Goal: Task Accomplishment & Management: Manage account settings

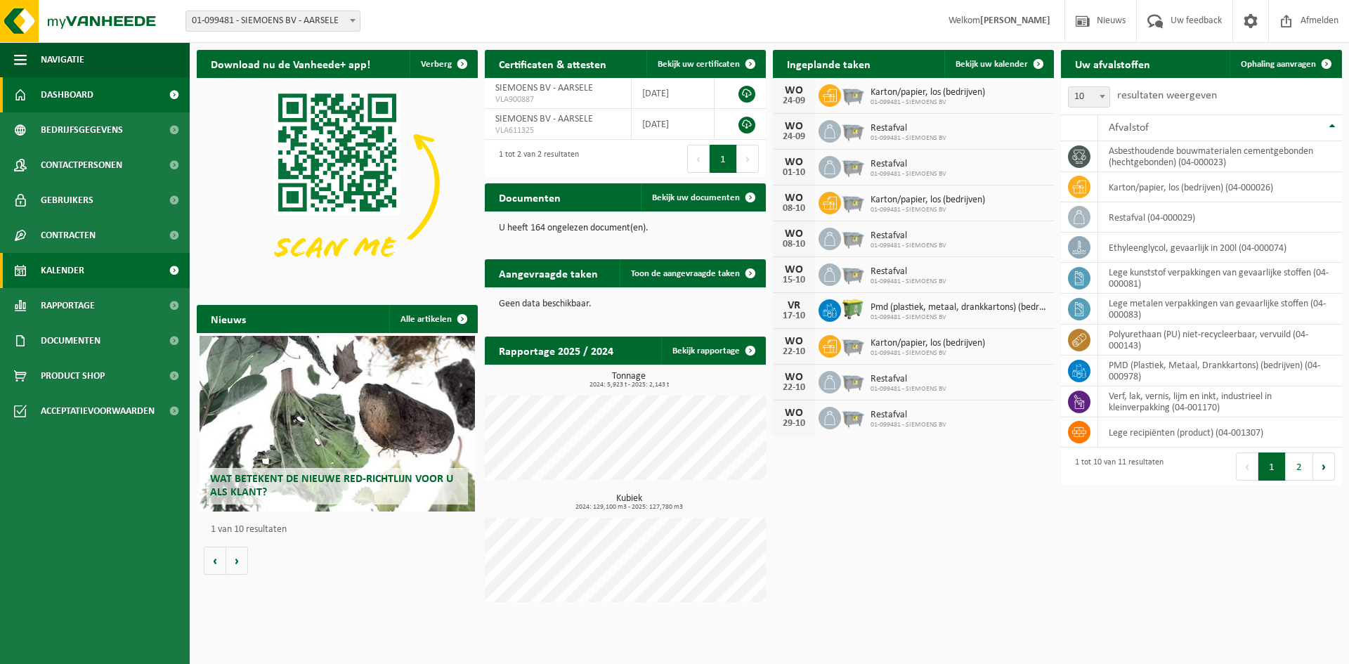
click at [88, 269] on link "Kalender" at bounding box center [95, 270] width 190 height 35
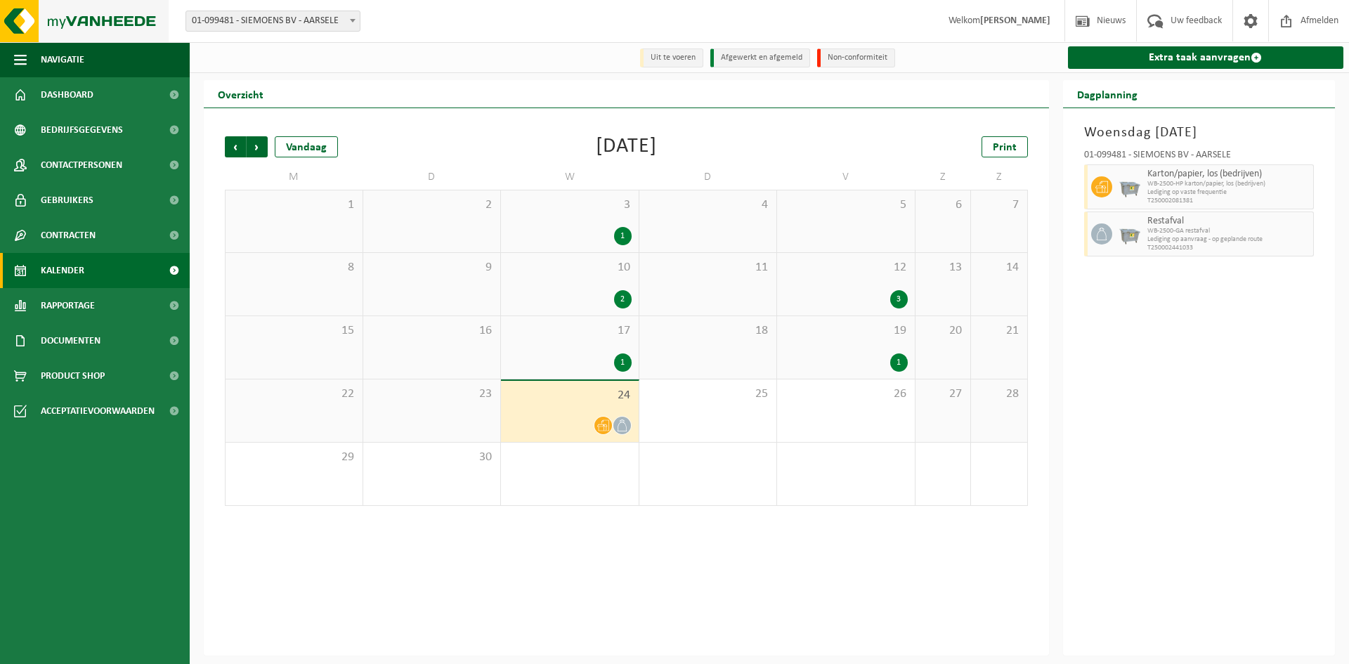
click at [124, 13] on img at bounding box center [84, 21] width 169 height 42
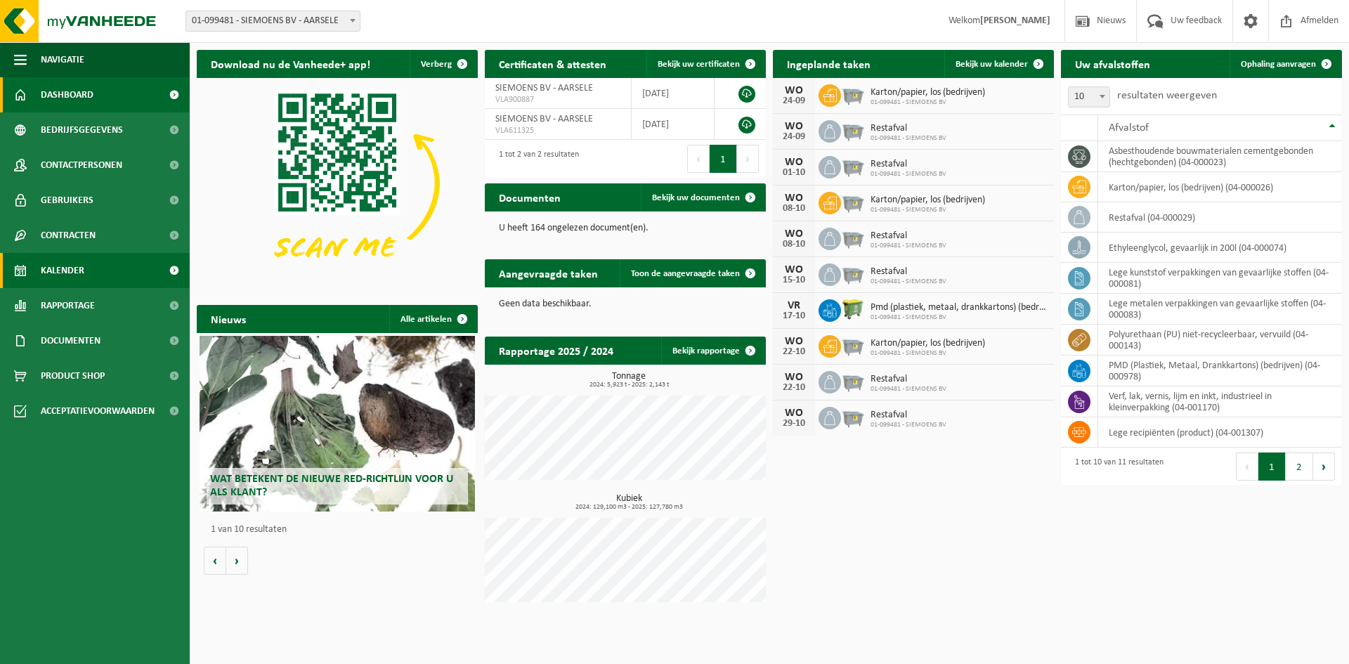
click at [72, 265] on span "Kalender" at bounding box center [63, 270] width 44 height 35
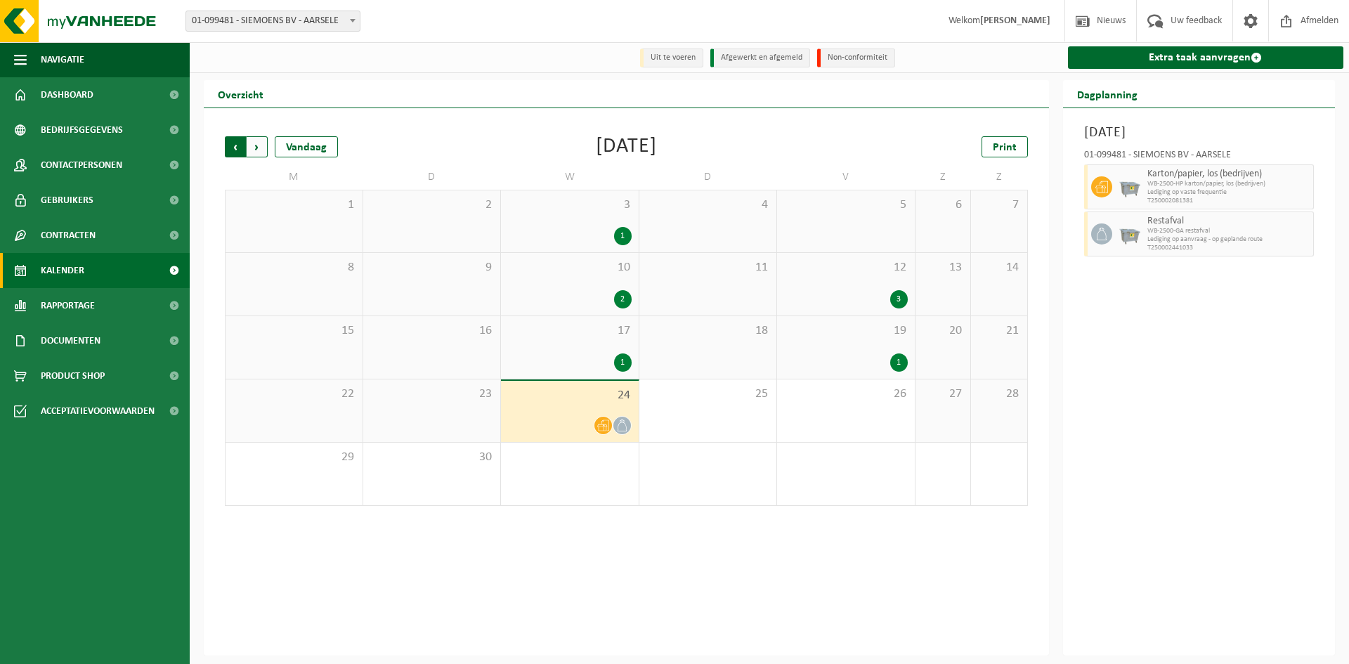
click at [253, 148] on span "Volgende" at bounding box center [257, 146] width 21 height 21
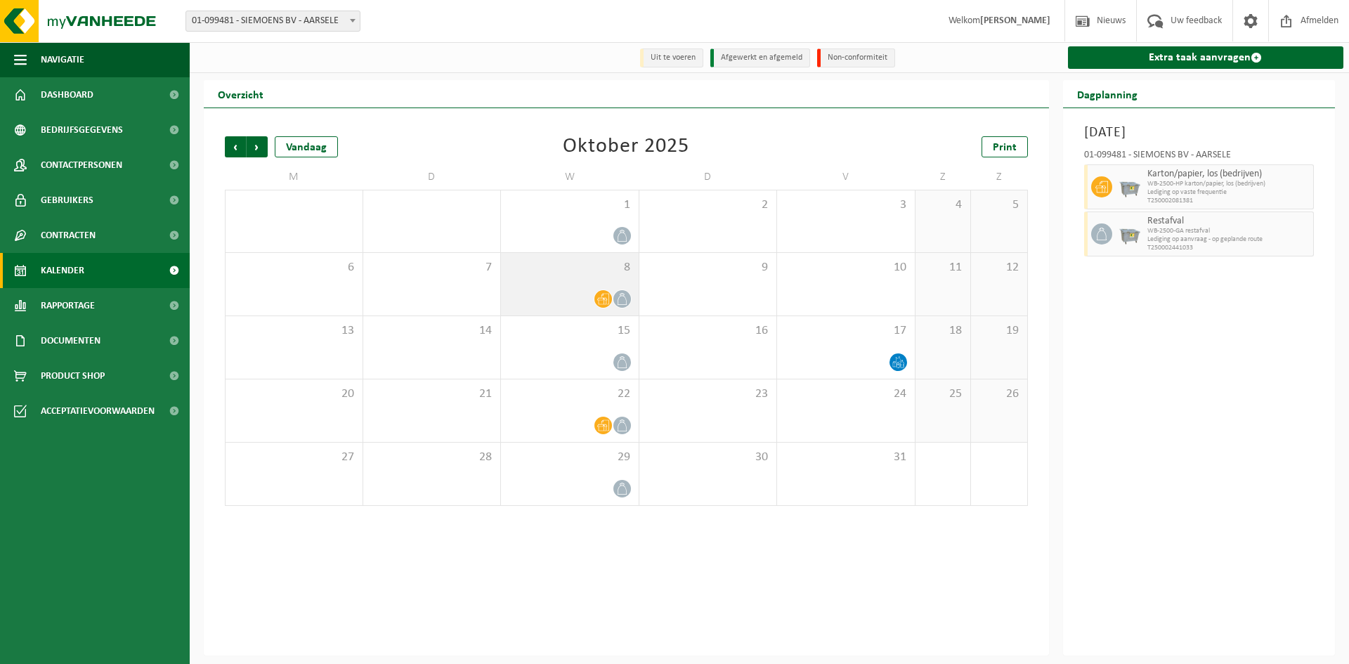
click at [602, 313] on div "8" at bounding box center [570, 284] width 138 height 63
click at [602, 301] on icon at bounding box center [603, 299] width 12 height 12
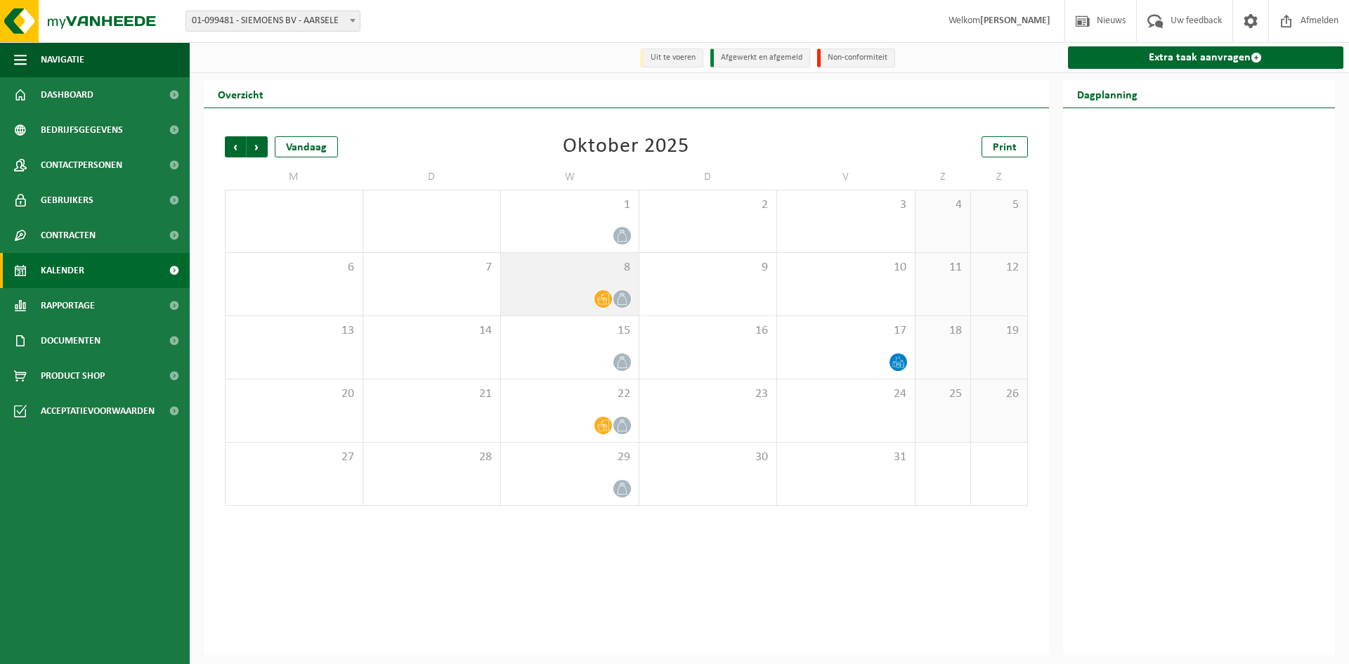
click at [602, 301] on icon at bounding box center [603, 299] width 12 height 12
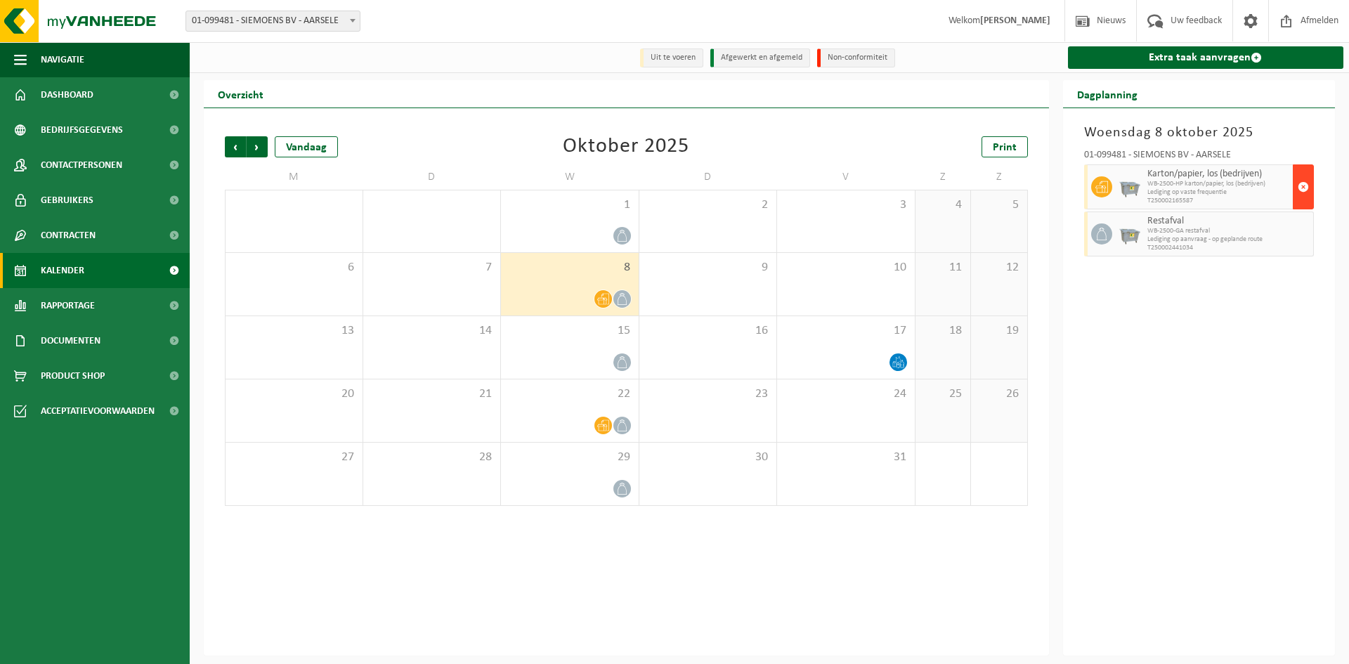
click at [1305, 186] on span "button" at bounding box center [1302, 187] width 11 height 28
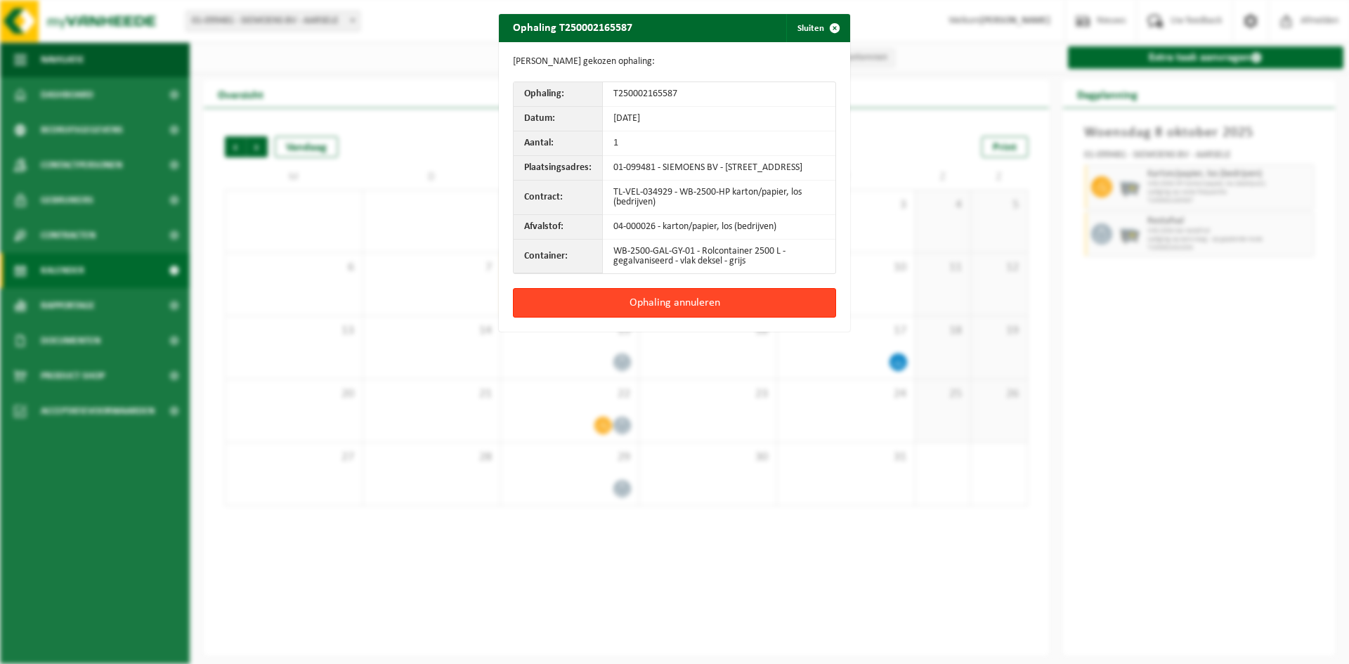
click at [680, 310] on button "Ophaling annuleren" at bounding box center [674, 303] width 323 height 30
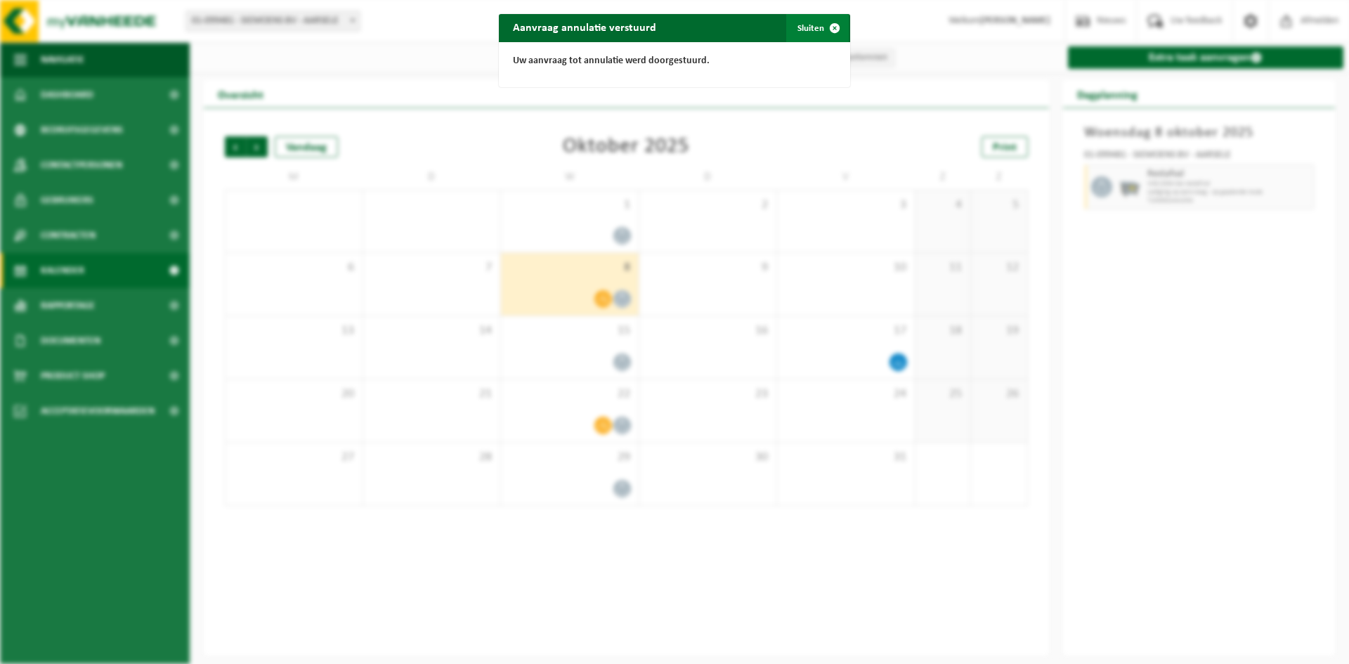
click at [831, 24] on span "button" at bounding box center [834, 28] width 28 height 28
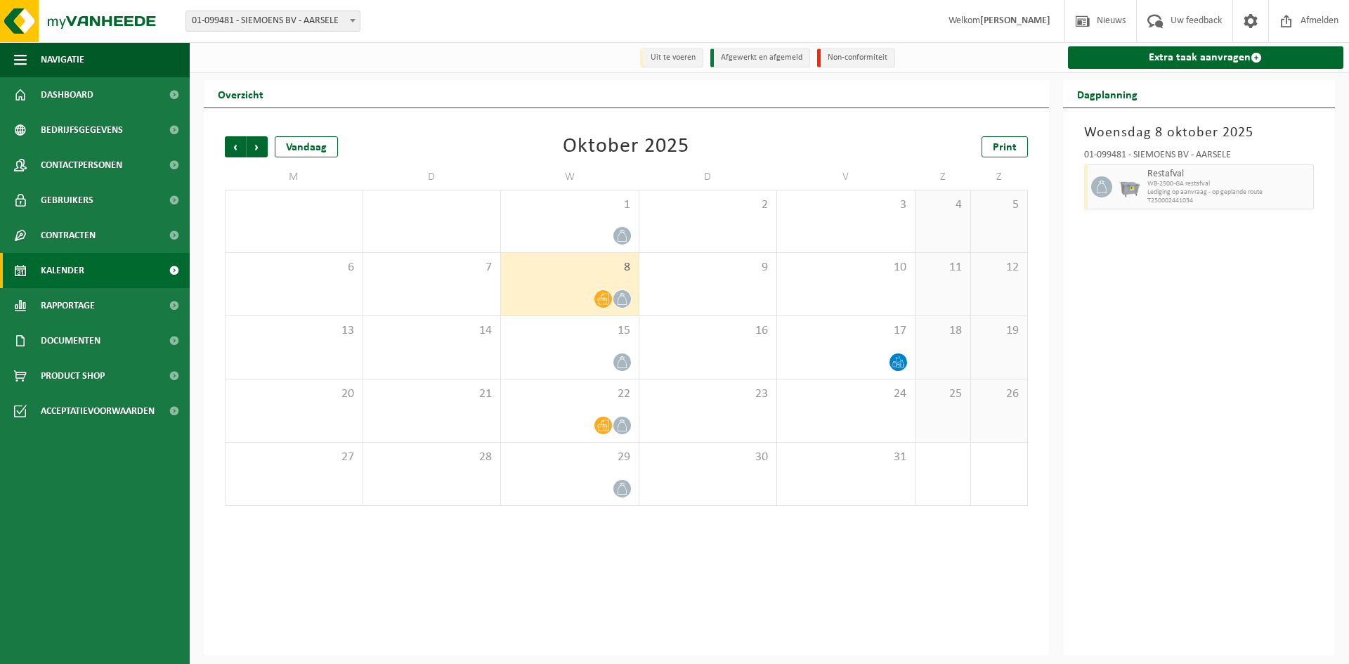
click at [109, 273] on link "Kalender" at bounding box center [95, 270] width 190 height 35
